Goal: Obtain resource: Obtain resource

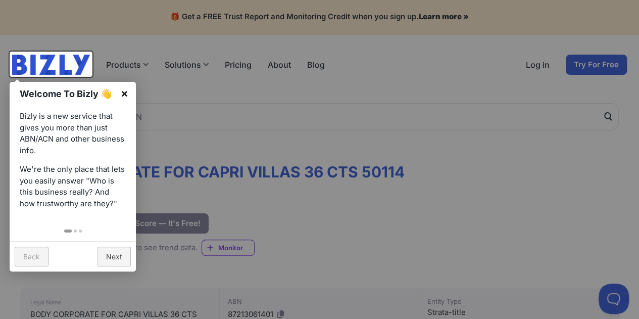
click at [128, 92] on link "×" at bounding box center [124, 93] width 23 height 23
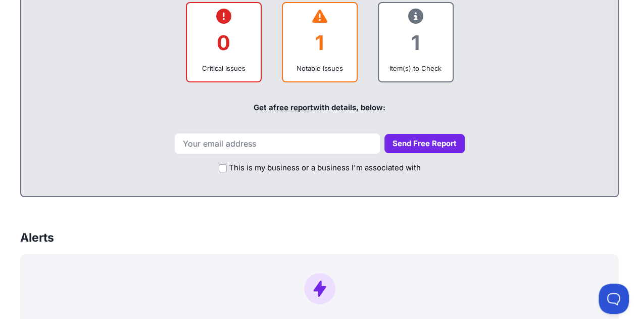
scroll to position [484, 0]
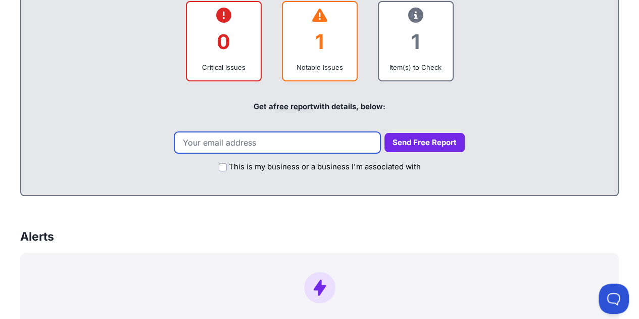
click at [304, 148] on input "email" at bounding box center [277, 142] width 206 height 21
type input "charlotte.blackwell2001@gmail.com"
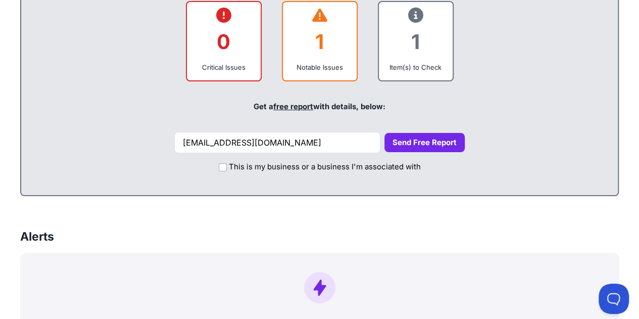
click at [412, 141] on button "Send Free Report" at bounding box center [425, 143] width 80 height 20
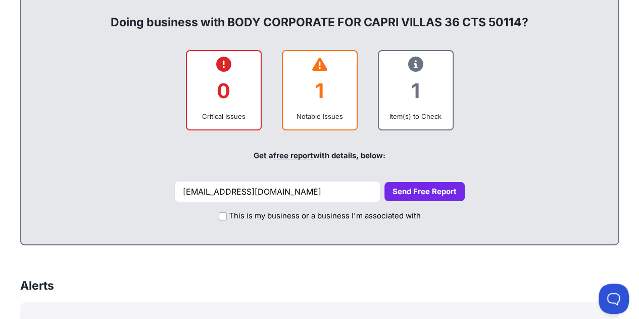
scroll to position [431, 0]
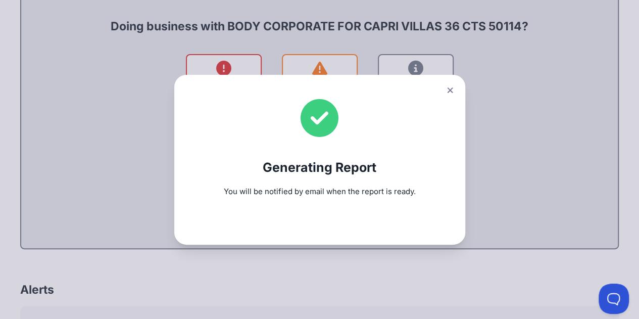
click at [457, 90] on button at bounding box center [450, 90] width 14 height 15
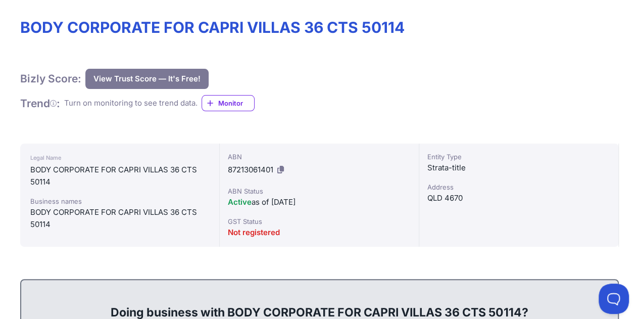
scroll to position [144, 0]
